Goal: Entertainment & Leisure: Consume media (video, audio)

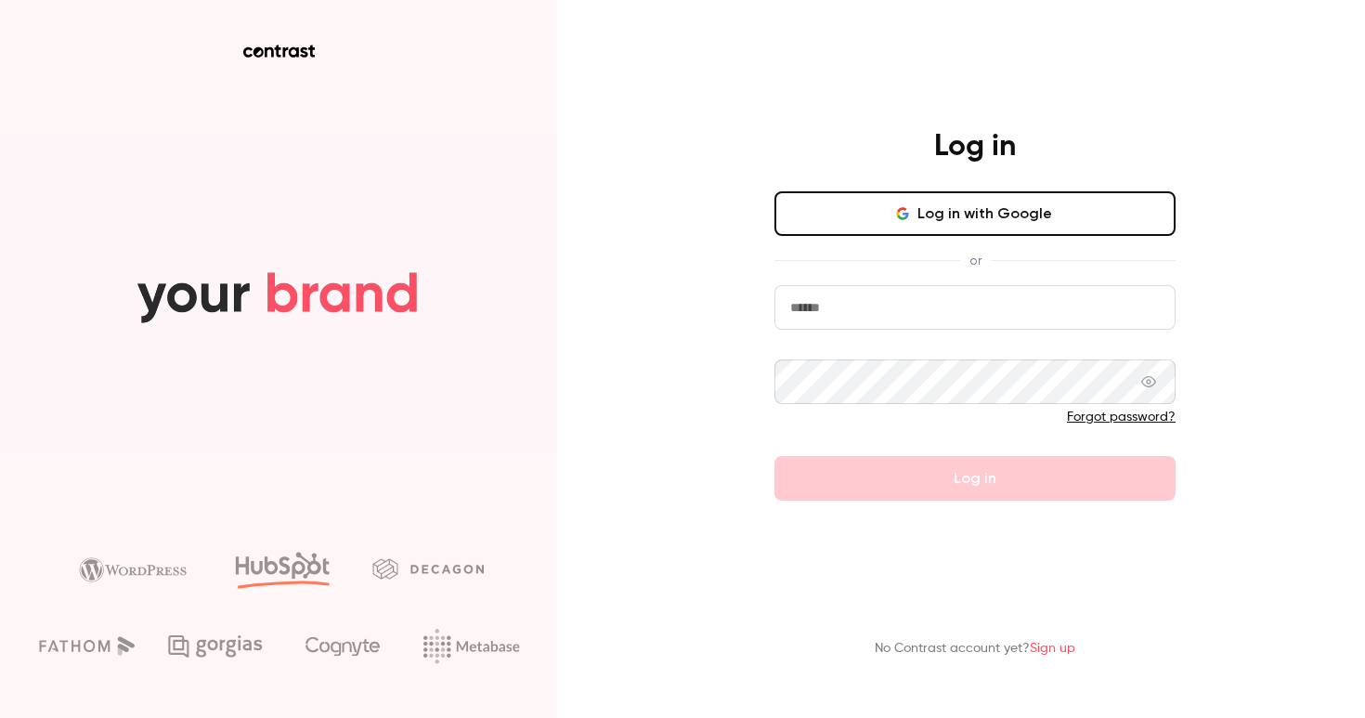
click at [939, 202] on button "Log in with Google" at bounding box center [974, 213] width 401 height 45
click at [965, 234] on button "Log in with Google" at bounding box center [974, 213] width 401 height 45
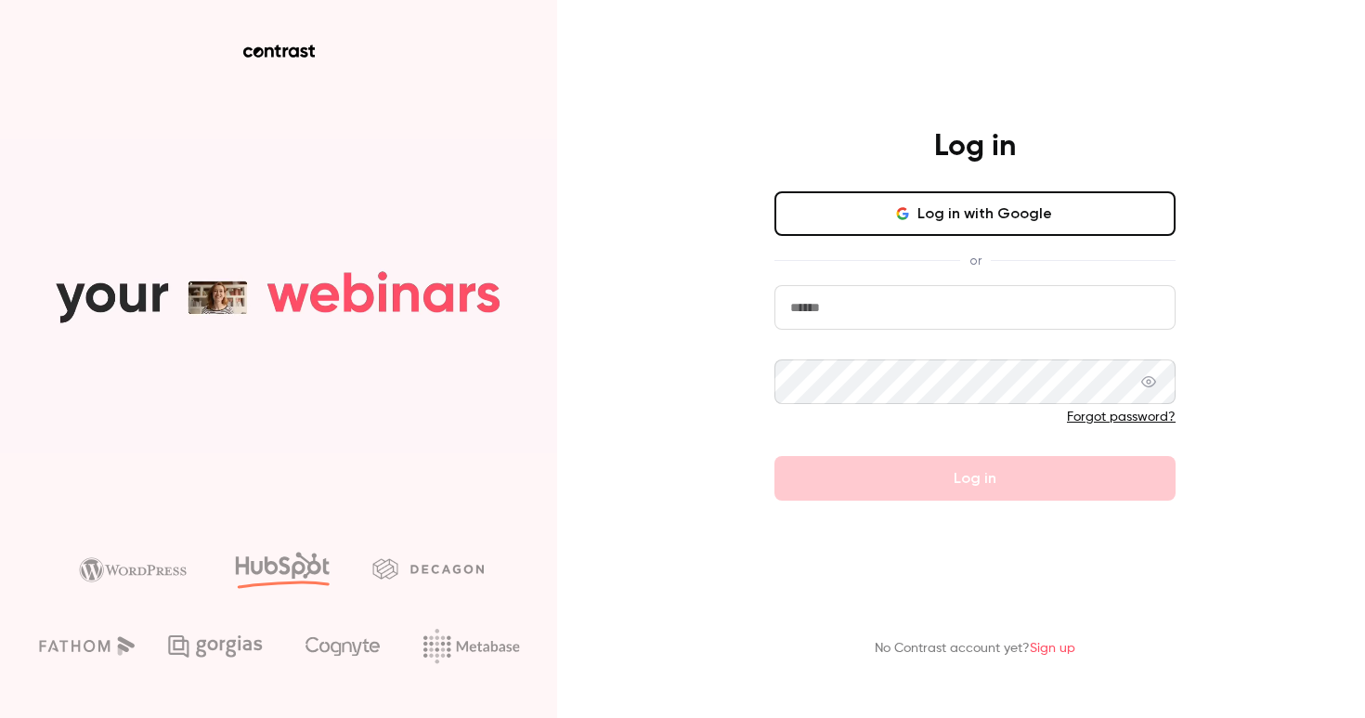
click at [867, 227] on button "Log in with Google" at bounding box center [974, 213] width 401 height 45
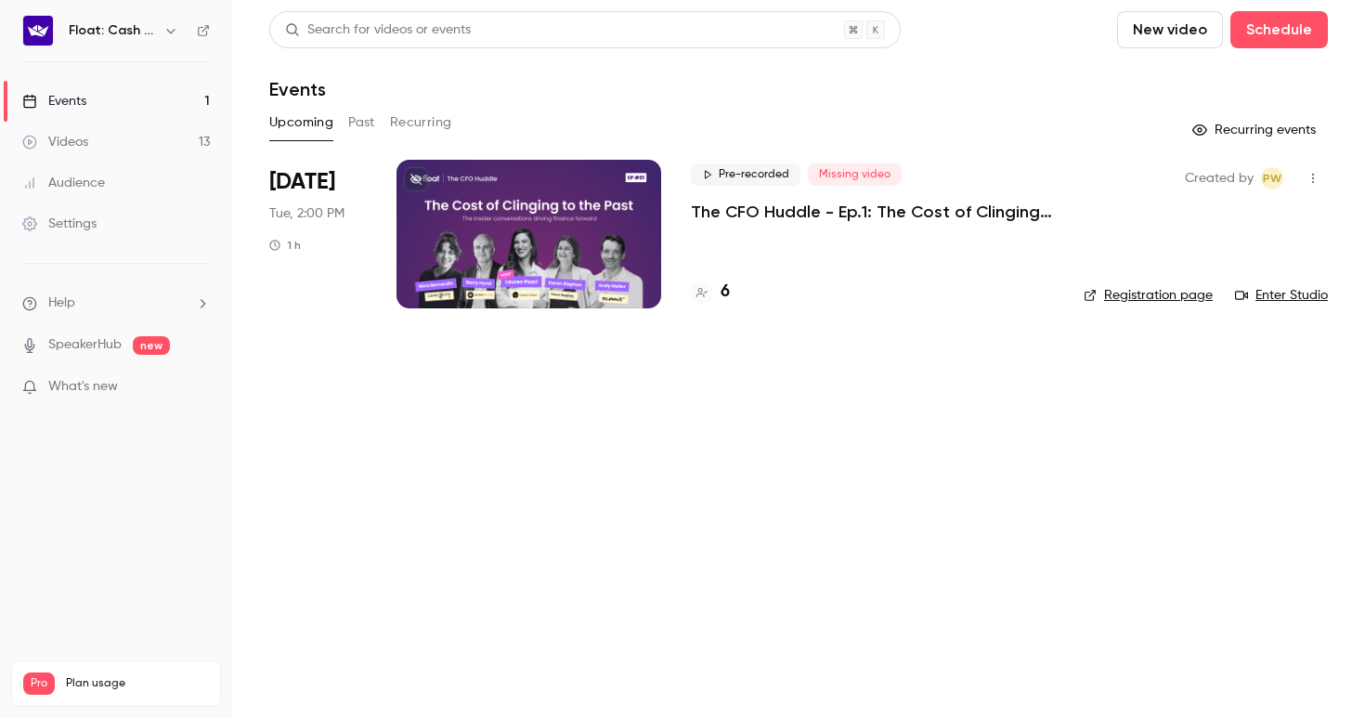
click at [909, 208] on p "The CFO Huddle - Ep.1: The Cost of Clinging to the Past" at bounding box center [872, 212] width 363 height 22
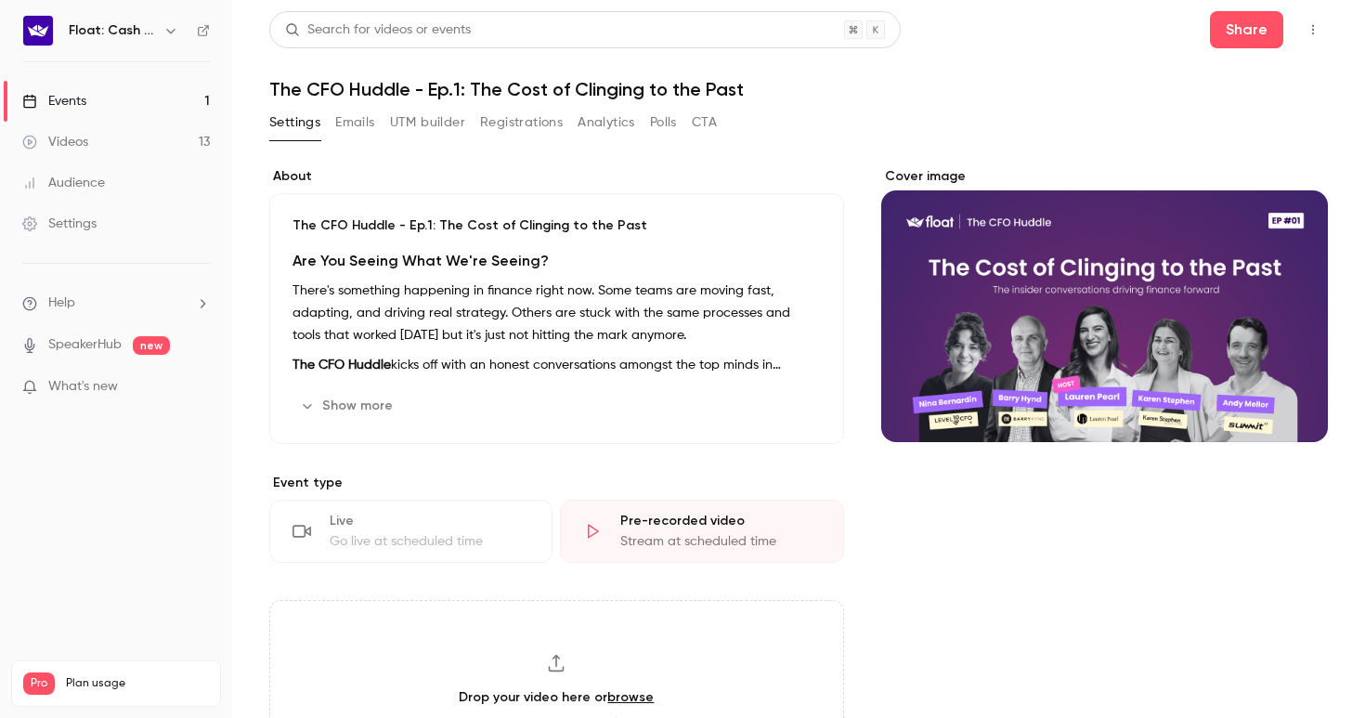
click at [1307, 33] on button "button" at bounding box center [1313, 30] width 30 height 30
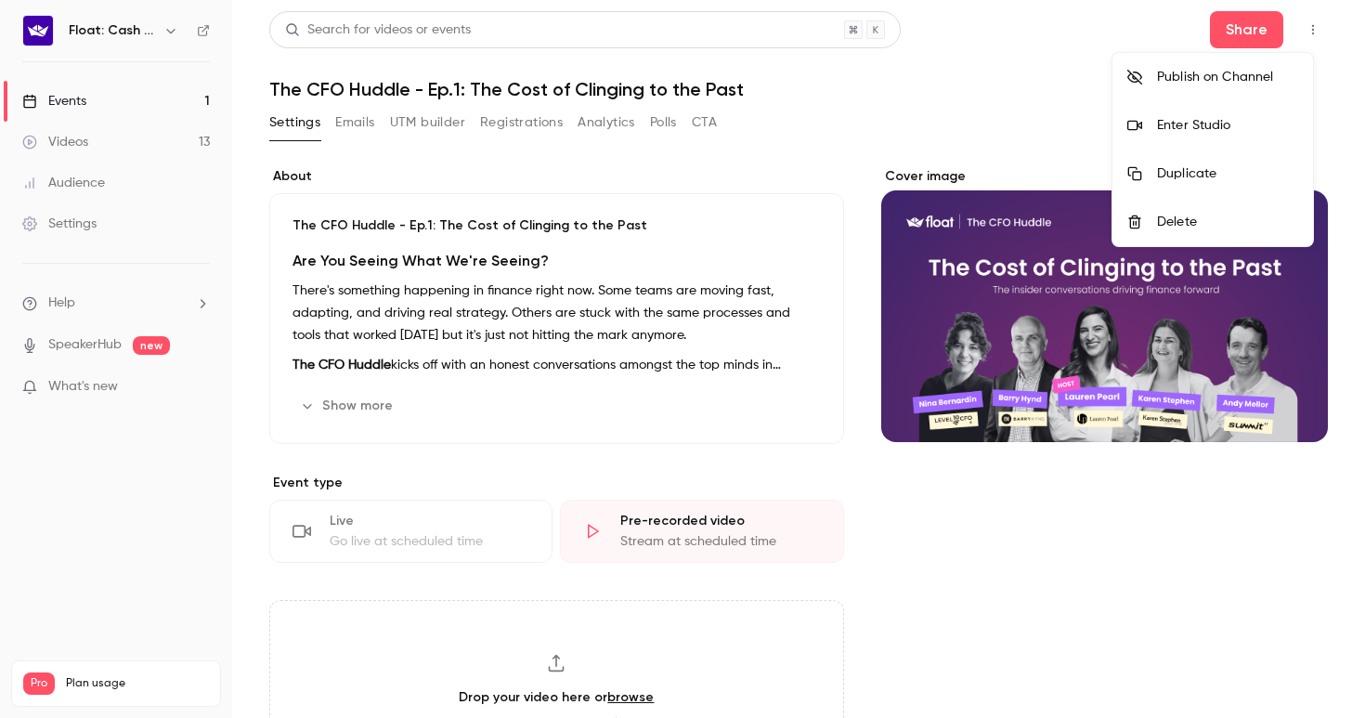
click at [960, 122] on div at bounding box center [682, 359] width 1365 height 718
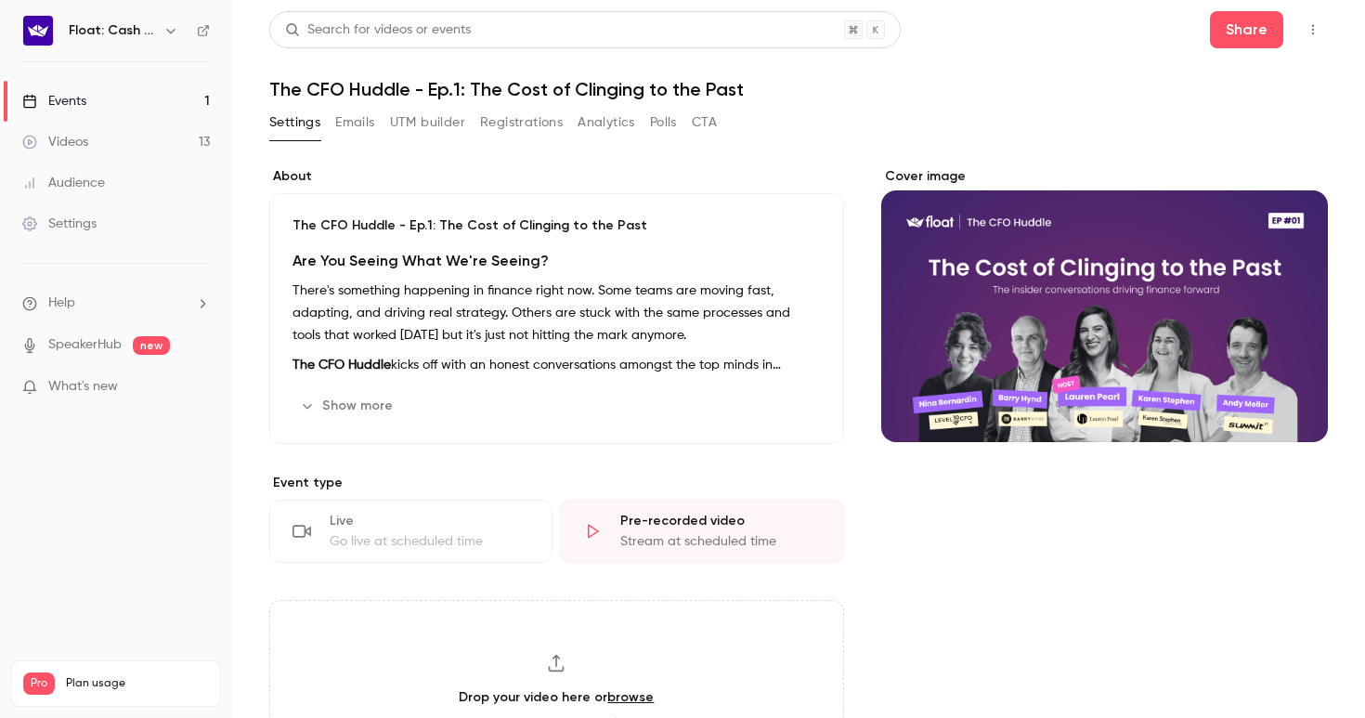
click at [343, 123] on button "Emails" at bounding box center [354, 123] width 39 height 30
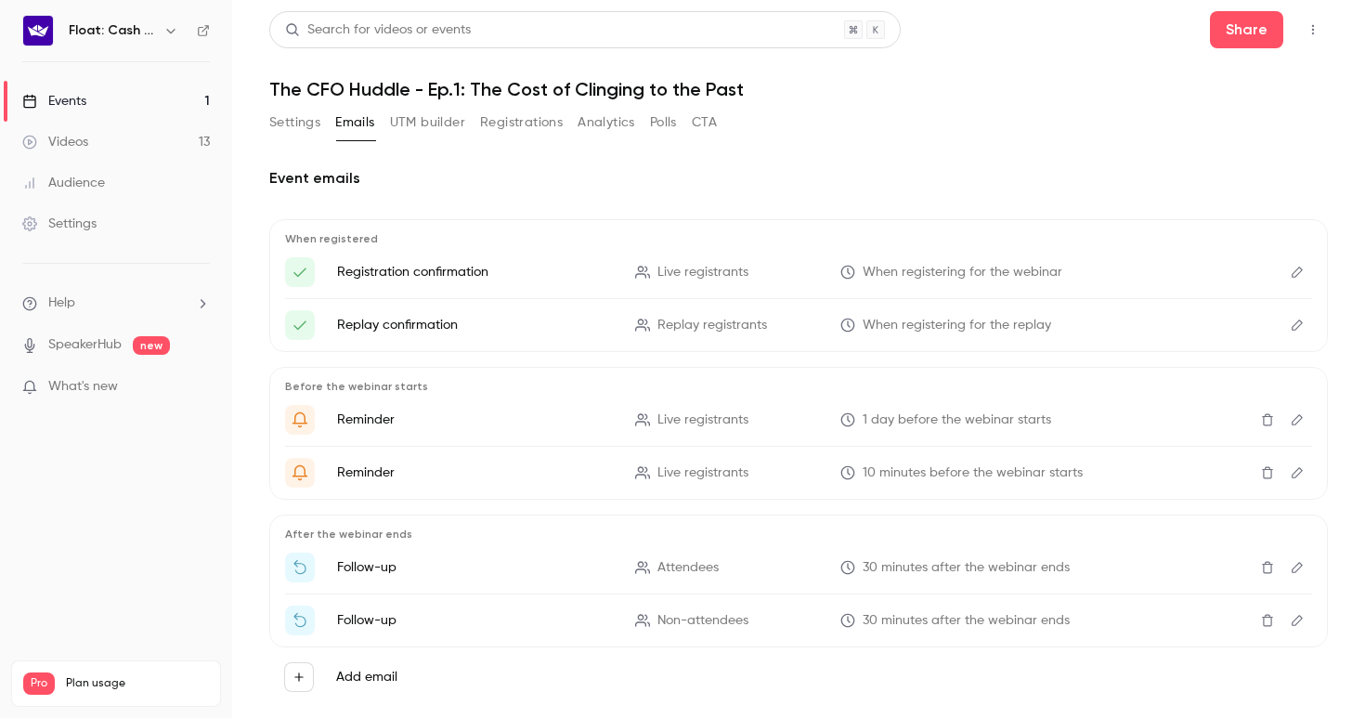
click at [428, 123] on button "UTM builder" at bounding box center [427, 123] width 75 height 30
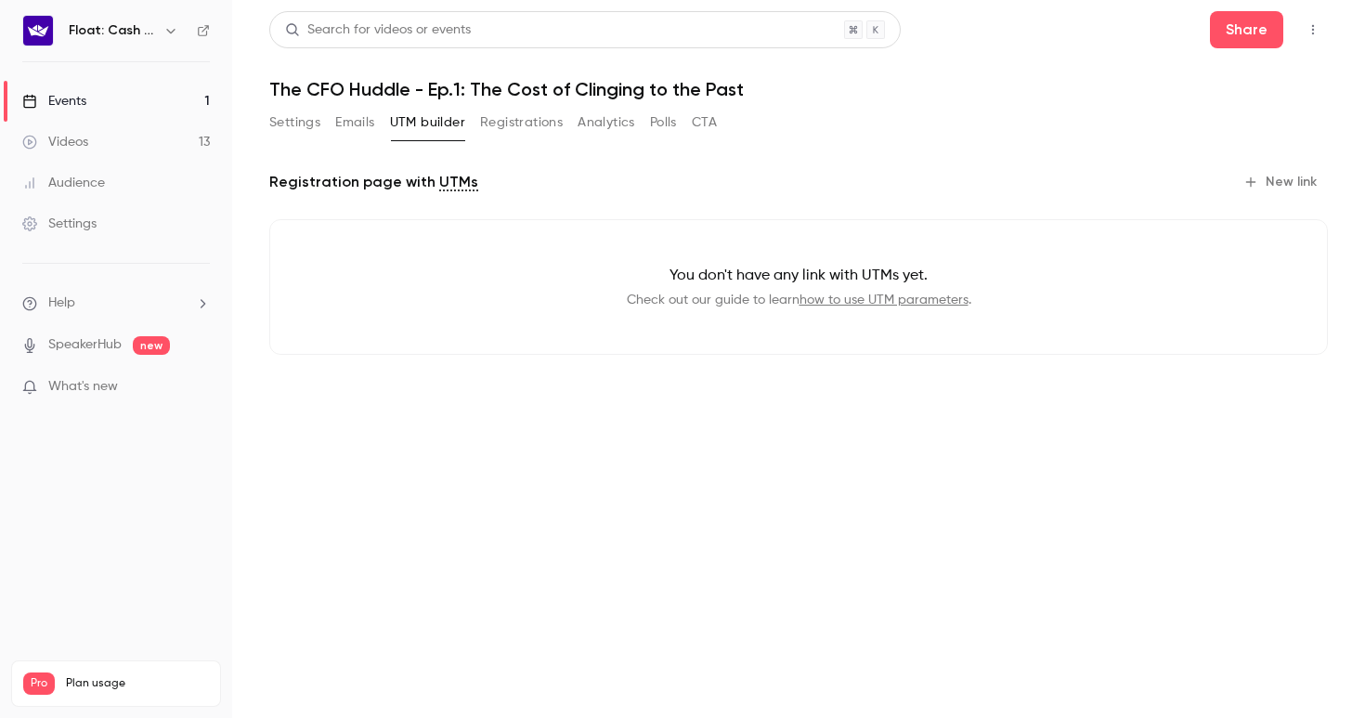
click at [518, 136] on button "Registrations" at bounding box center [521, 123] width 83 height 30
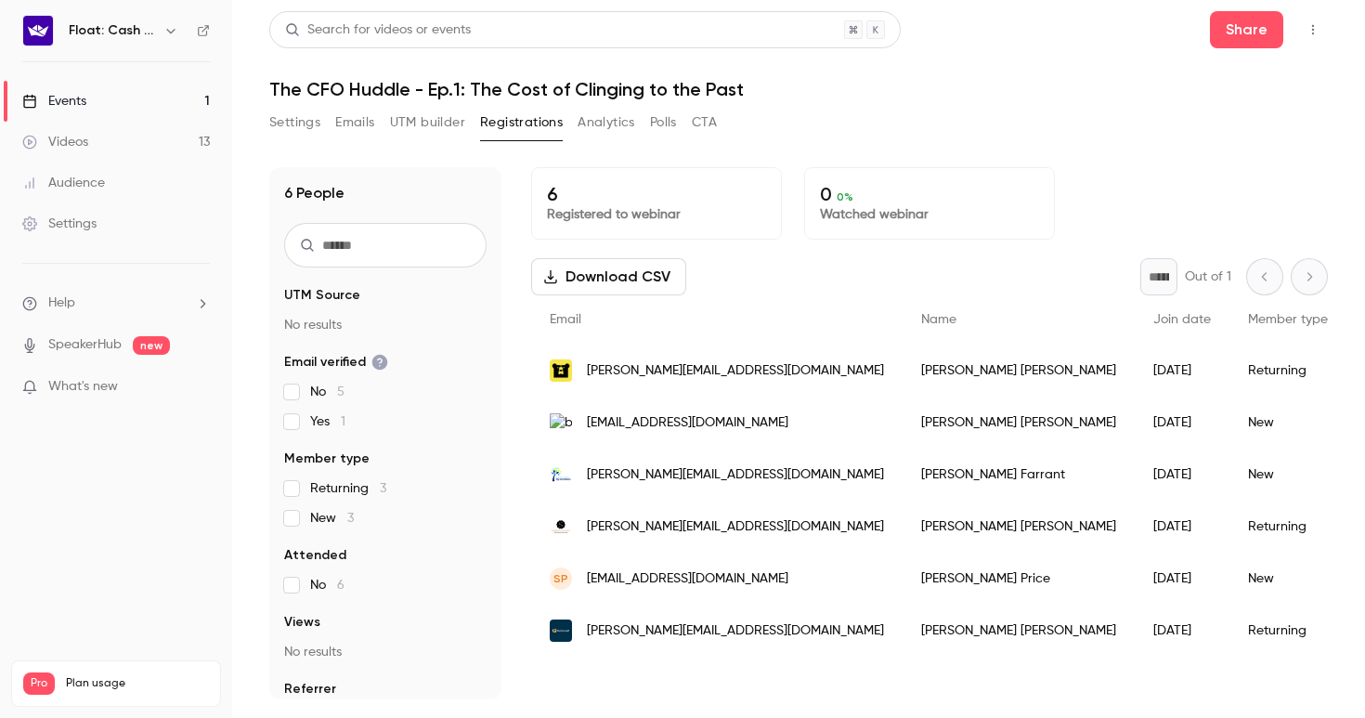
click at [286, 133] on button "Settings" at bounding box center [294, 123] width 51 height 30
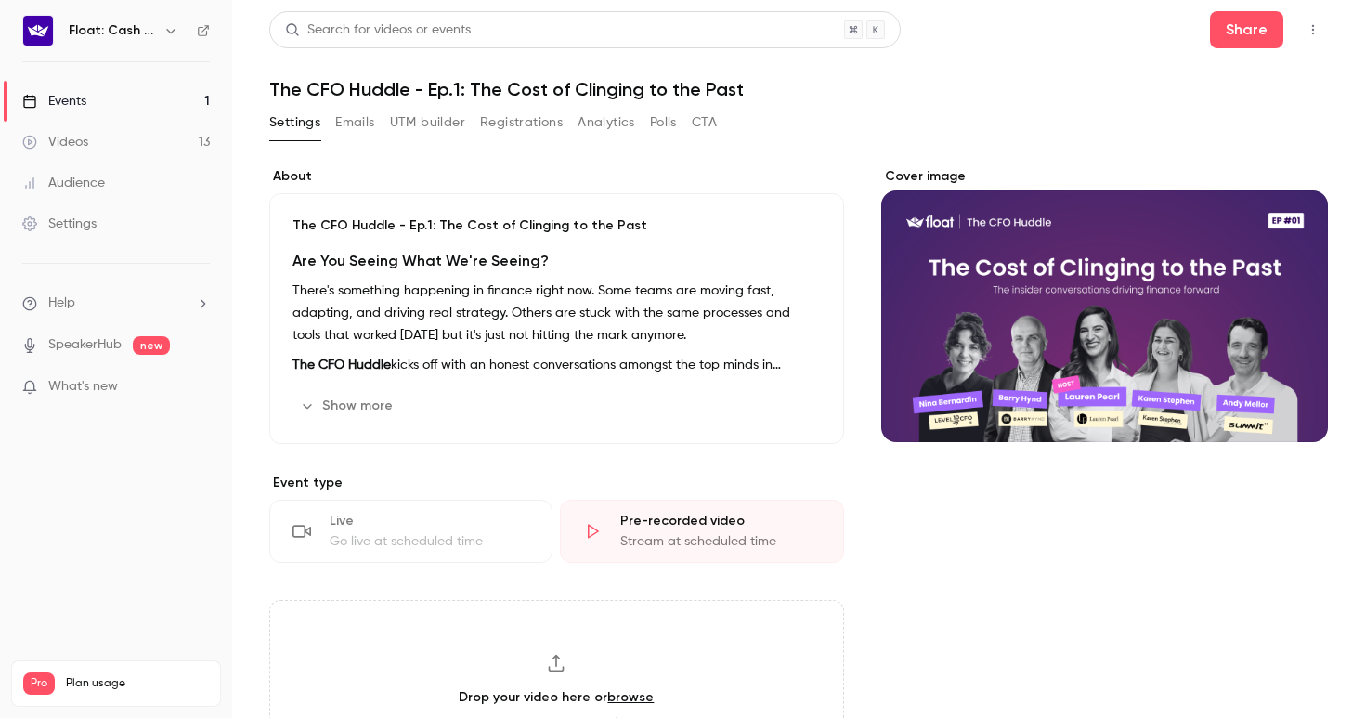
click at [630, 314] on p "There's something happening in finance right now. Some teams are moving fast, a…" at bounding box center [556, 312] width 528 height 67
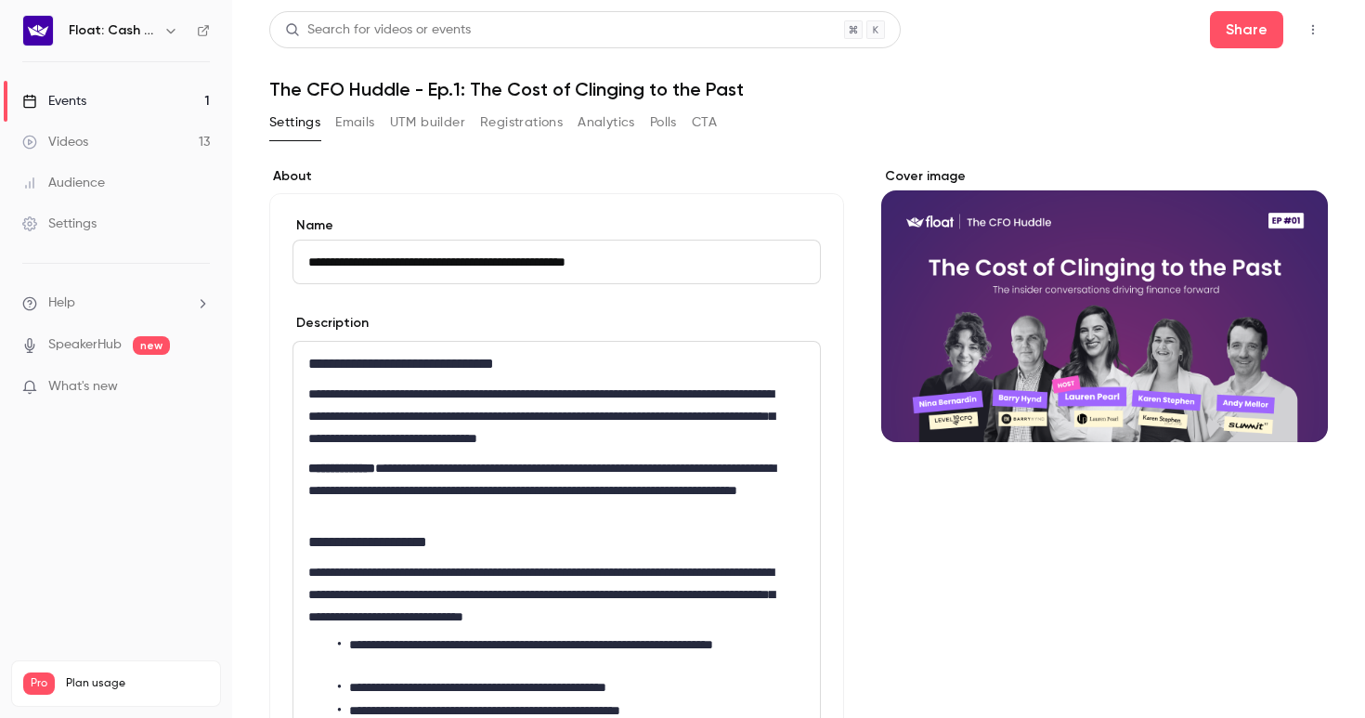
click at [133, 150] on link "Videos 13" at bounding box center [116, 142] width 232 height 41
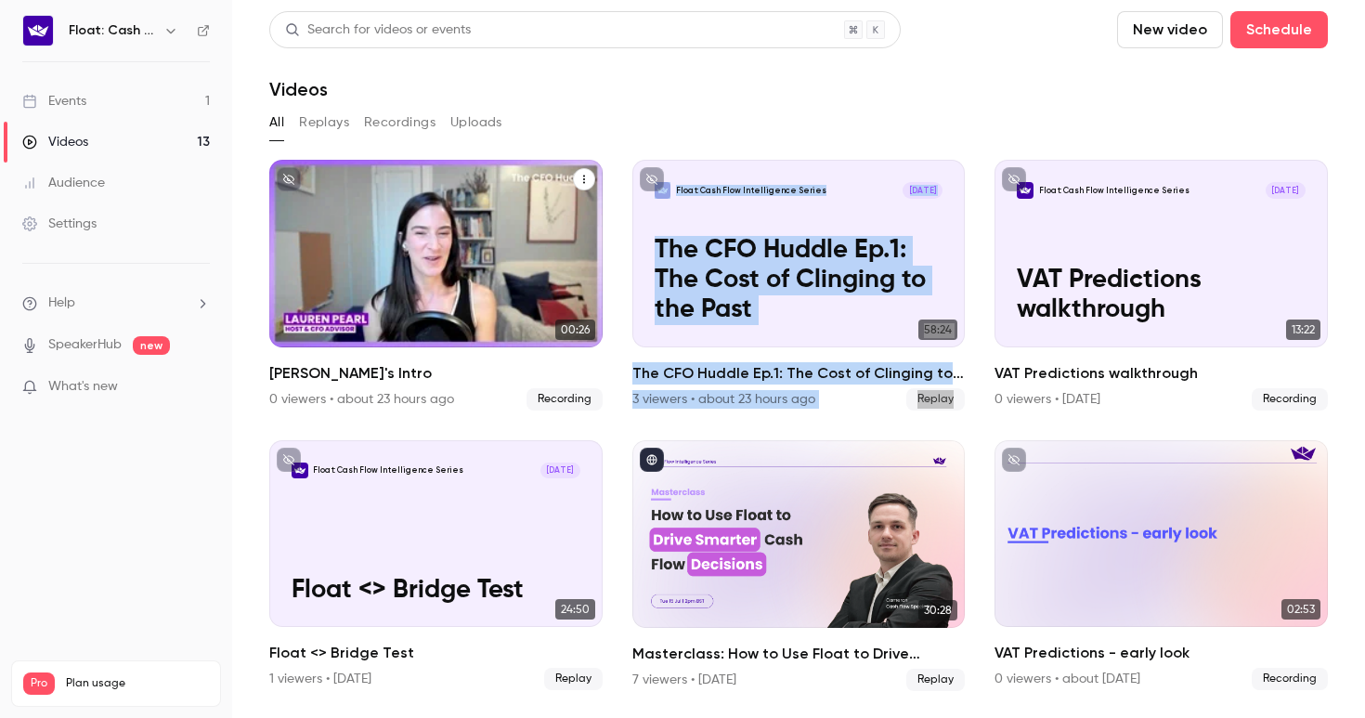
click at [396, 297] on p "Lauren's Intro" at bounding box center [436, 310] width 289 height 30
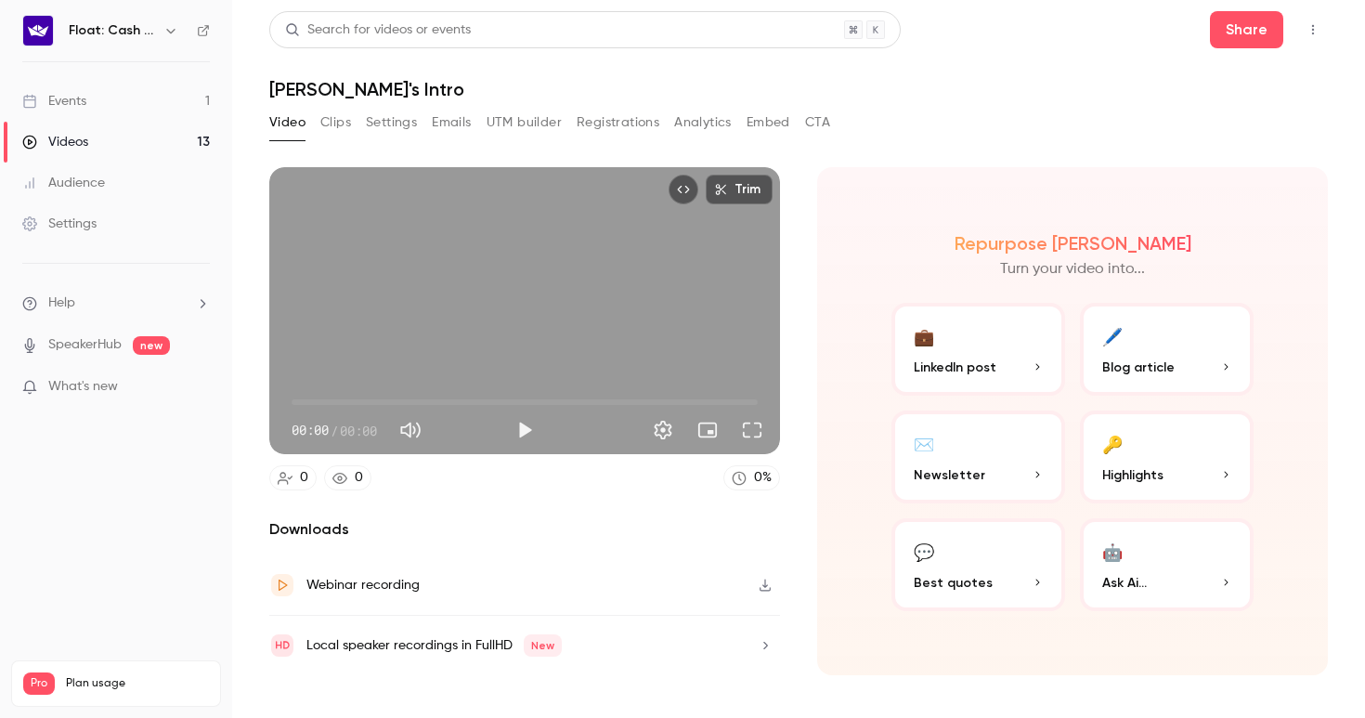
click at [431, 586] on div "Webinar recording" at bounding box center [524, 585] width 511 height 60
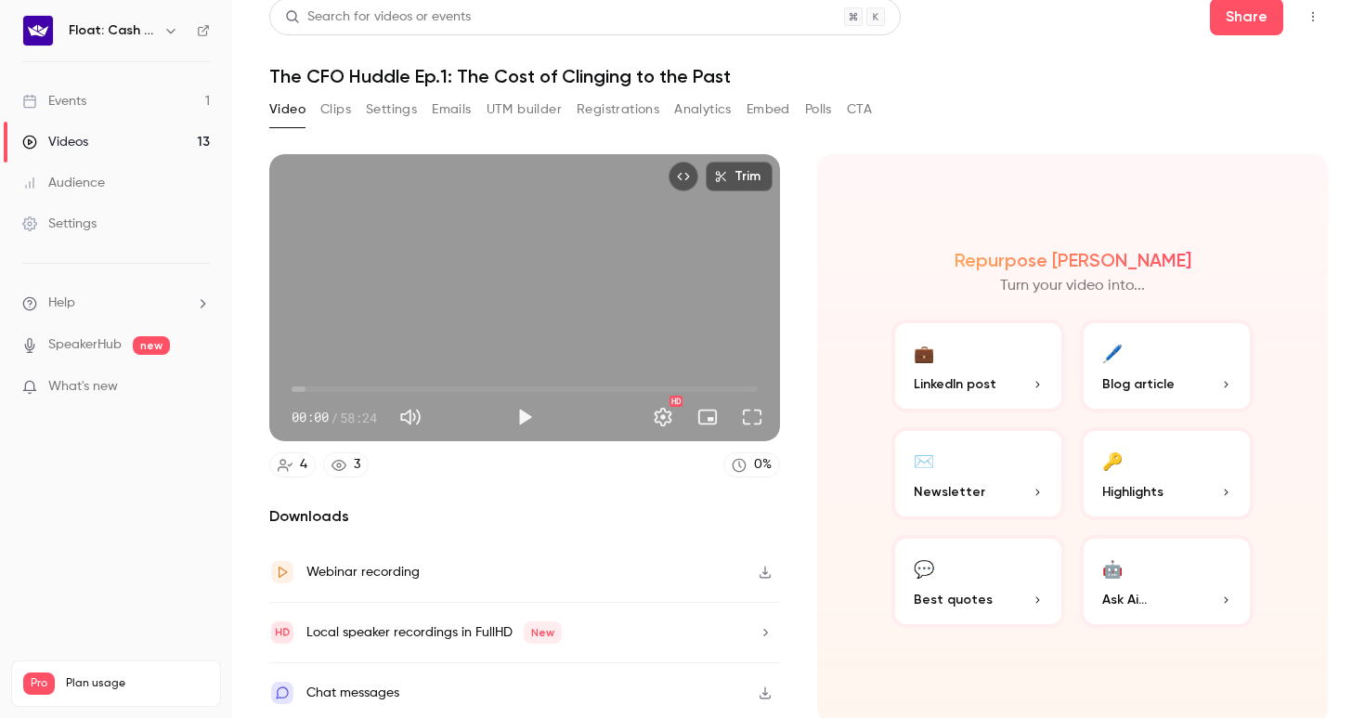
scroll to position [14, 0]
click at [665, 410] on button "Settings" at bounding box center [662, 415] width 37 height 37
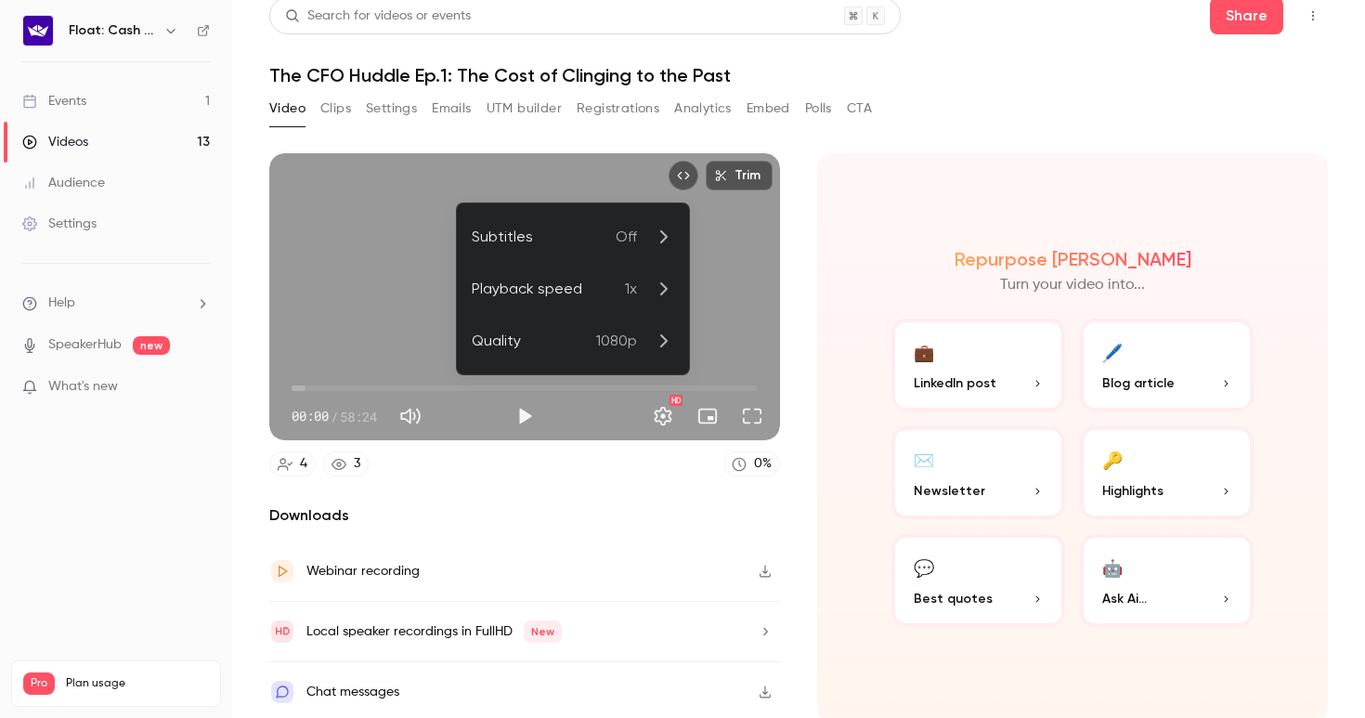
click at [480, 503] on div at bounding box center [682, 359] width 1365 height 718
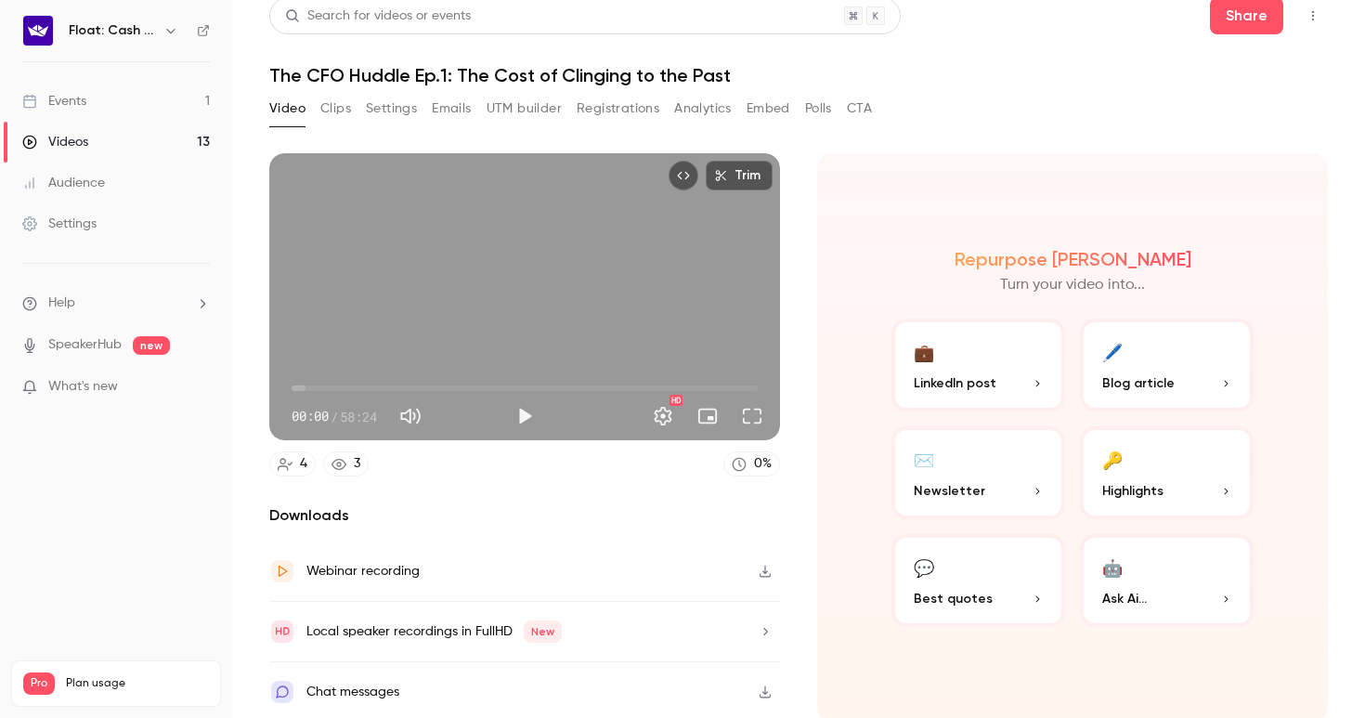
click at [435, 553] on div "Webinar recording" at bounding box center [524, 571] width 511 height 60
